Goal: Check status: Check status

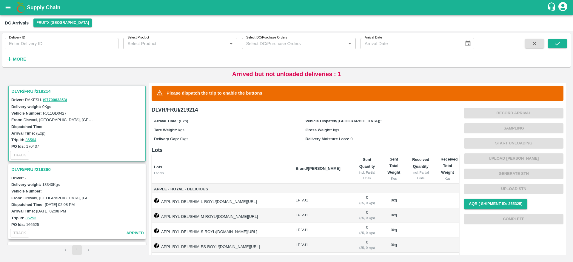
click at [18, 53] on div "More" at bounding box center [14, 56] width 28 height 15
click at [19, 55] on h6 "More" at bounding box center [19, 59] width 13 height 8
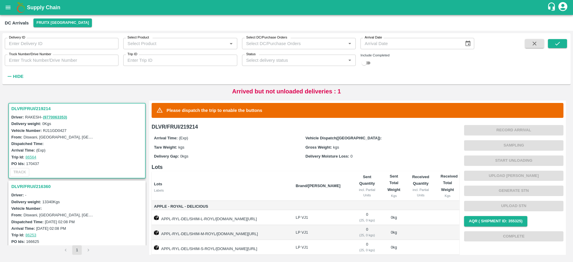
click at [372, 62] on input "checkbox" at bounding box center [363, 62] width 21 height 7
checkbox input "true"
click at [563, 42] on button "submit" at bounding box center [557, 43] width 19 height 9
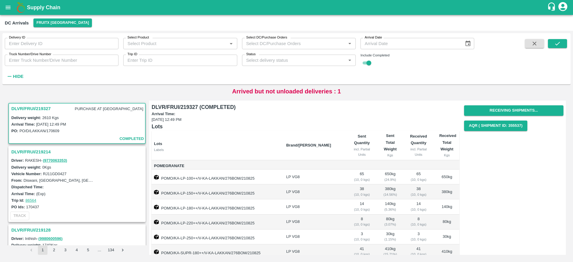
click at [24, 149] on h3 "DLVR/FRUI/219214" at bounding box center [77, 152] width 133 height 8
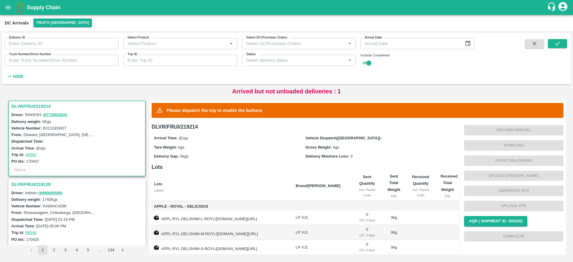
scroll to position [58, 0]
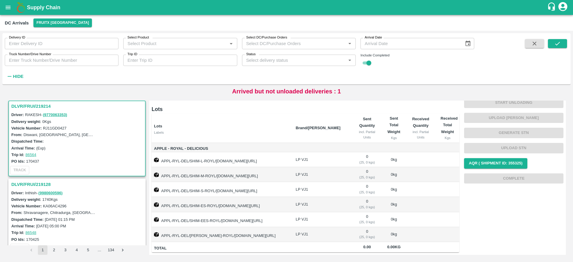
click at [44, 183] on h3 "DLVR/FRUI/219128" at bounding box center [77, 184] width 133 height 8
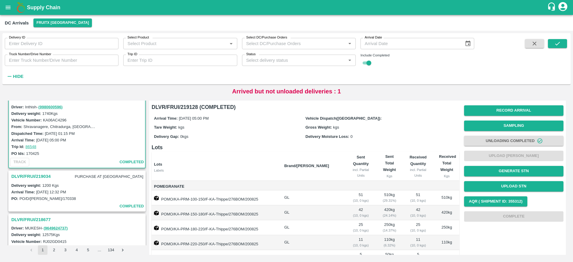
scroll to position [156, 0]
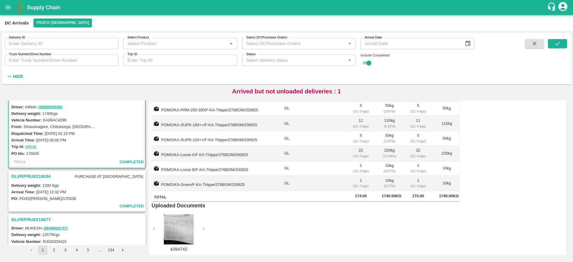
click at [40, 177] on h3 "DLVR/FRUI/219034" at bounding box center [30, 176] width 39 height 8
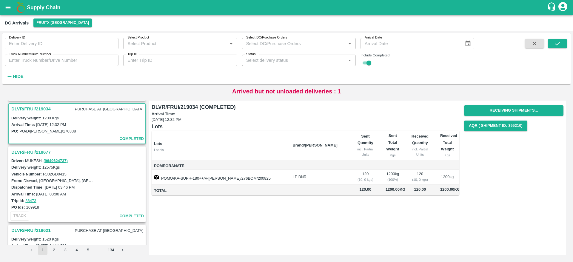
scroll to position [202, 0]
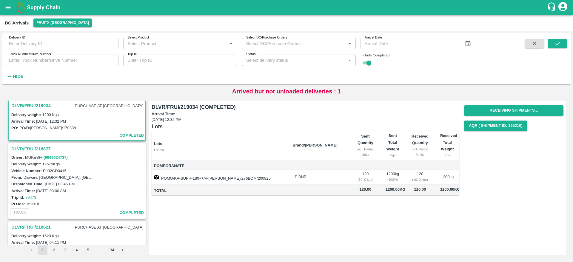
click at [36, 147] on h3 "DLVR/FRUI/218677" at bounding box center [77, 149] width 133 height 8
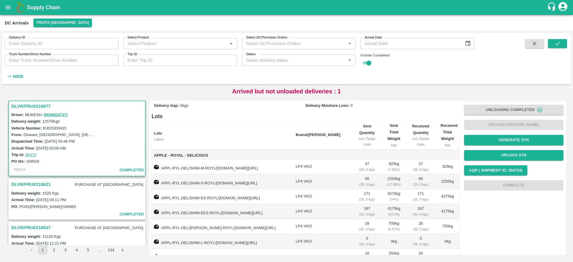
scroll to position [29, 0]
